Goal: Find specific page/section: Find specific page/section

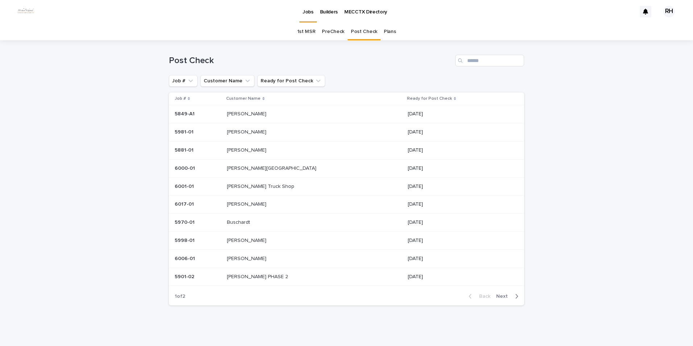
click at [500, 296] on span "Next" at bounding box center [504, 295] width 16 height 5
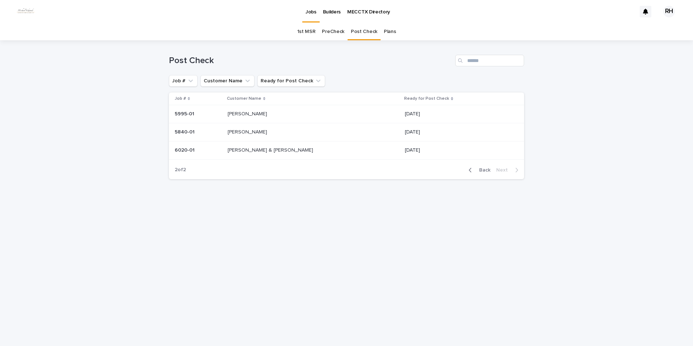
click at [256, 151] on p "[PERSON_NAME] & [PERSON_NAME]" at bounding box center [270, 150] width 87 height 8
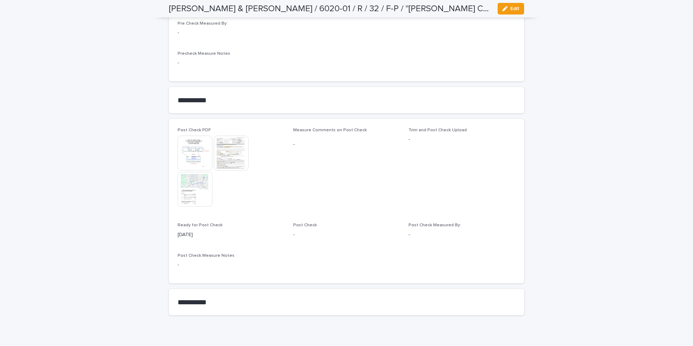
scroll to position [610, 0]
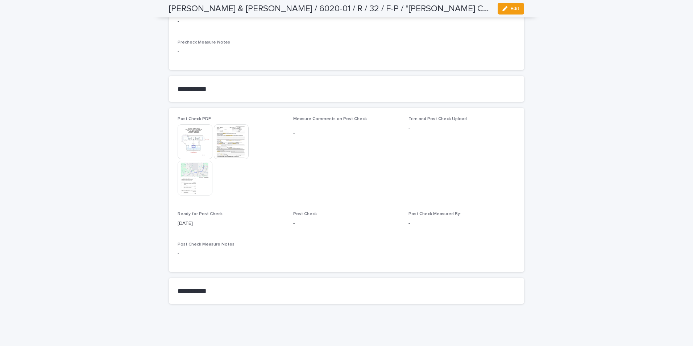
click at [230, 138] on img at bounding box center [231, 141] width 35 height 35
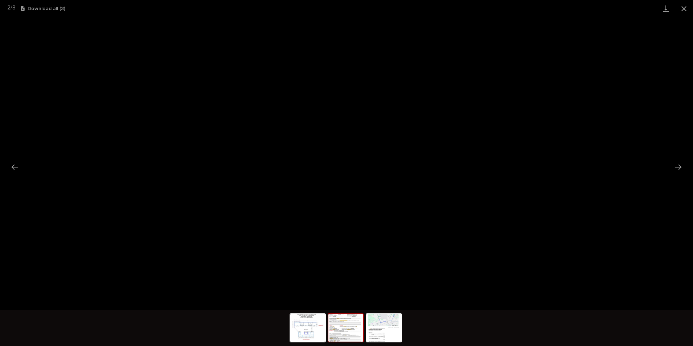
drag, startPoint x: 681, startPoint y: 7, endPoint x: 668, endPoint y: 14, distance: 14.9
click at [680, 8] on button "Close gallery" at bounding box center [684, 8] width 18 height 17
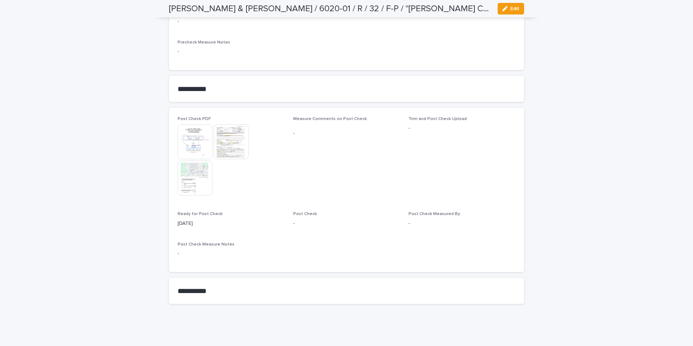
click at [186, 134] on img at bounding box center [195, 141] width 35 height 35
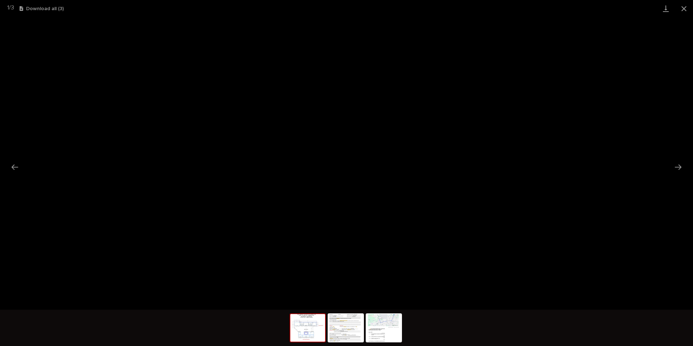
click at [685, 7] on button "Close gallery" at bounding box center [684, 8] width 18 height 17
